Goal: Find specific page/section: Find specific page/section

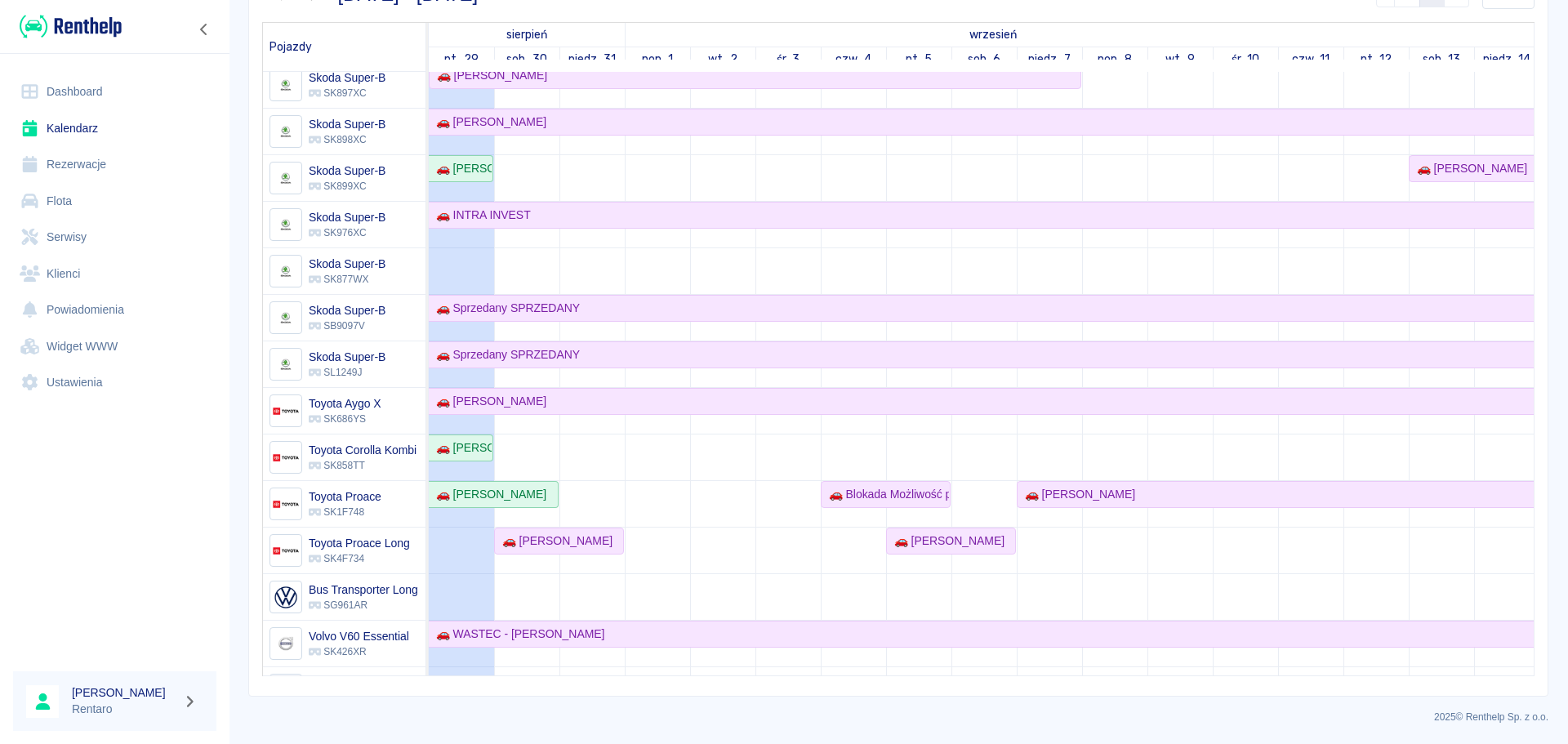
scroll to position [1270, 0]
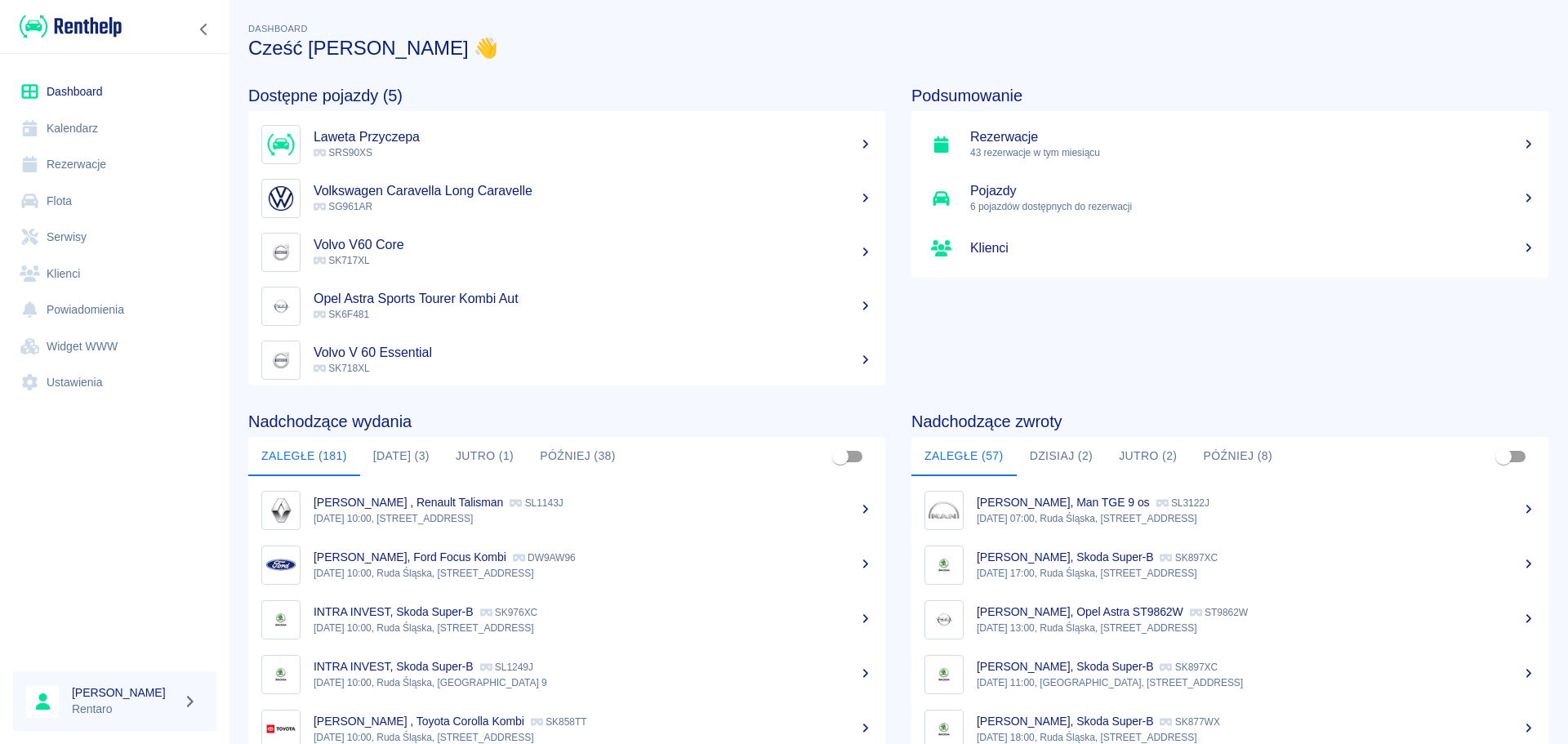
click at [50, 125] on link "Kalendarz" at bounding box center [114, 128] width 203 height 36
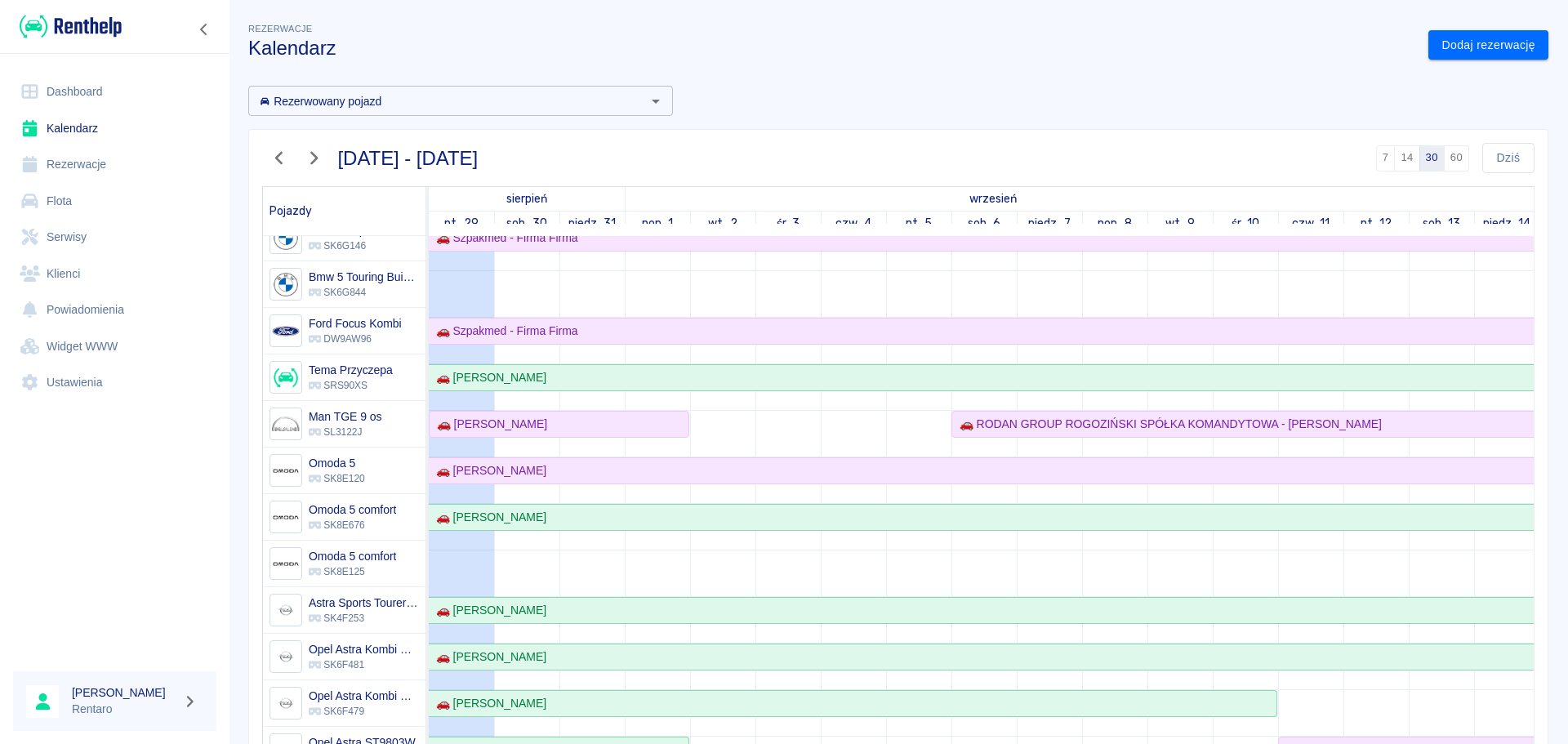
scroll to position [164, 0]
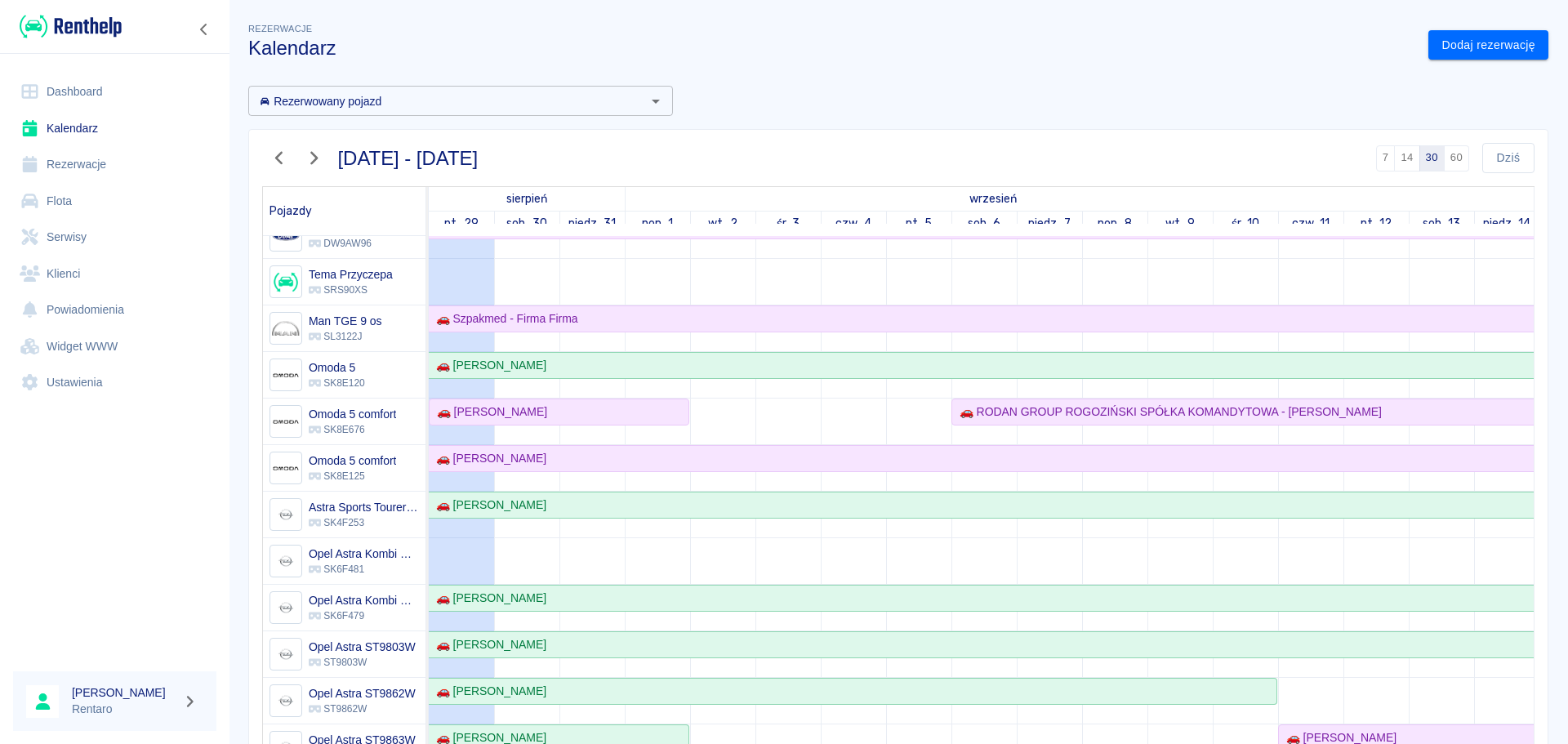
click at [96, 263] on link "Klienci" at bounding box center [114, 273] width 203 height 36
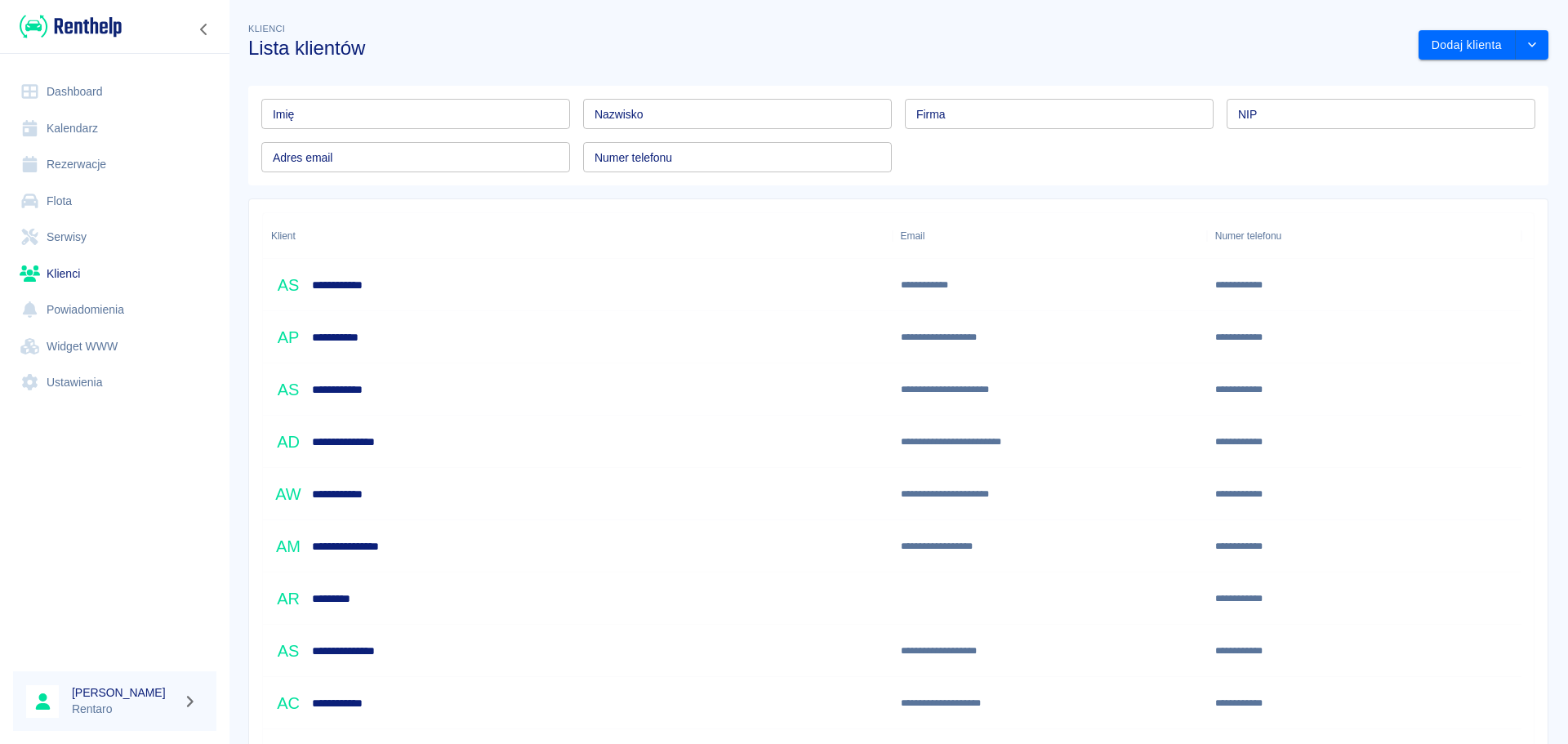
click at [692, 169] on input "Numer telefonu" at bounding box center [737, 157] width 309 height 30
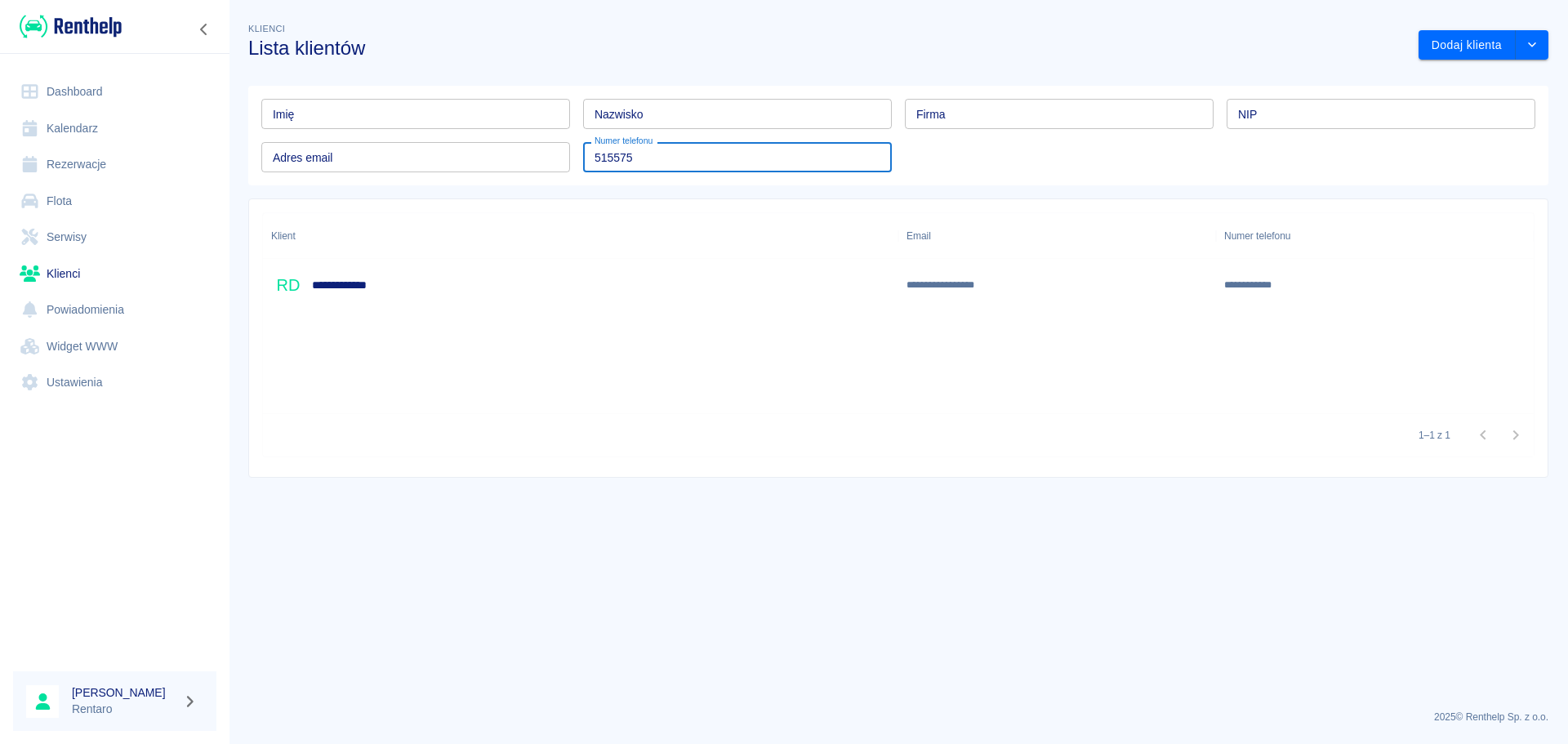
type input "515575"
